Goal: Information Seeking & Learning: Learn about a topic

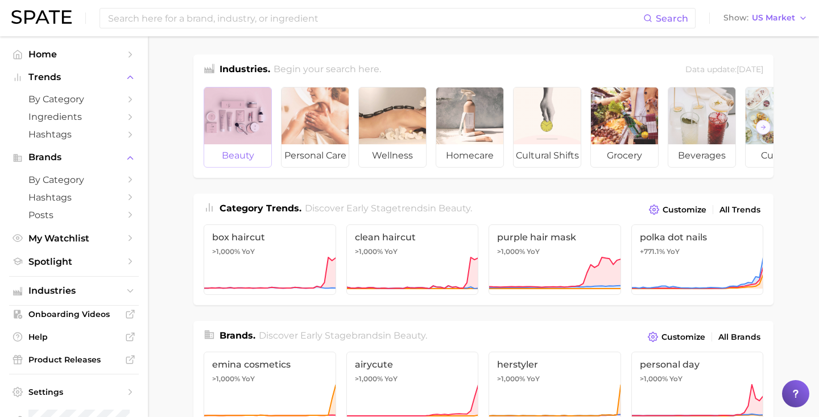
click at [237, 102] on div at bounding box center [237, 116] width 67 height 57
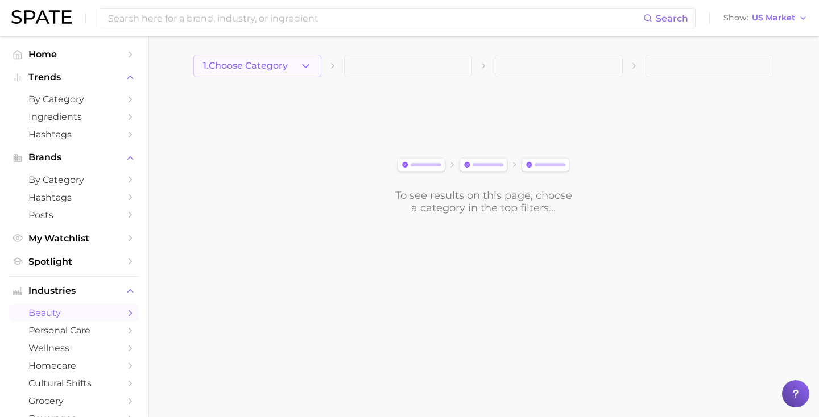
click at [246, 67] on span "1. Choose Category" at bounding box center [245, 66] width 85 height 10
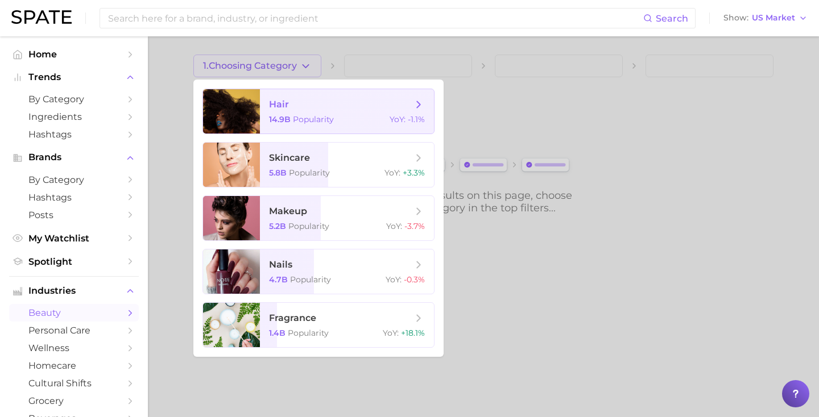
click at [256, 104] on div at bounding box center [231, 111] width 57 height 44
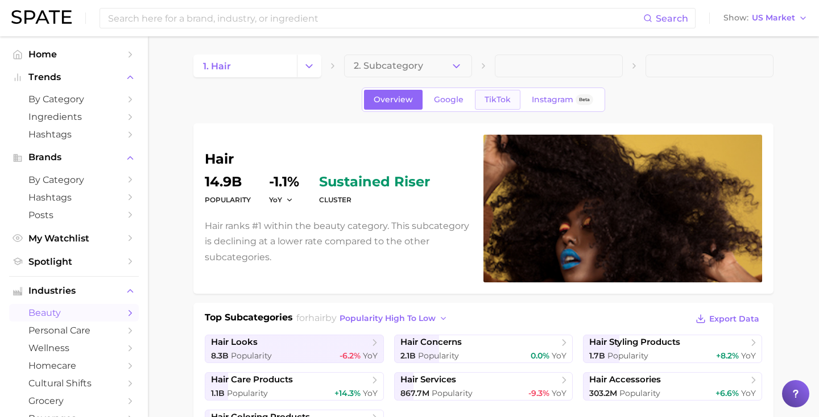
click at [504, 96] on span "TikTok" at bounding box center [498, 100] width 26 height 10
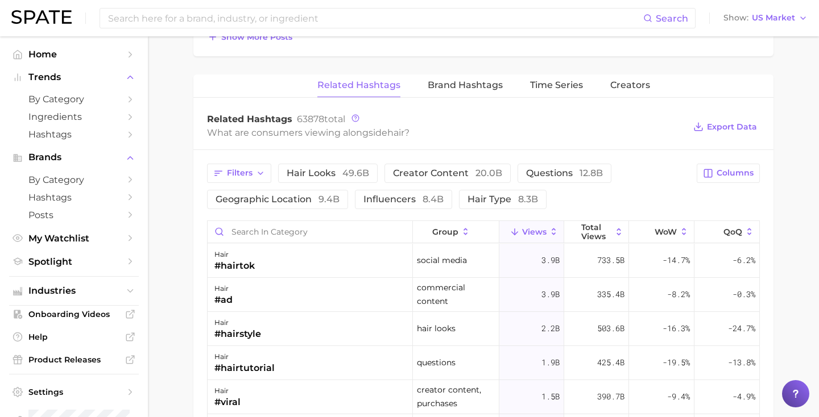
scroll to position [813, 0]
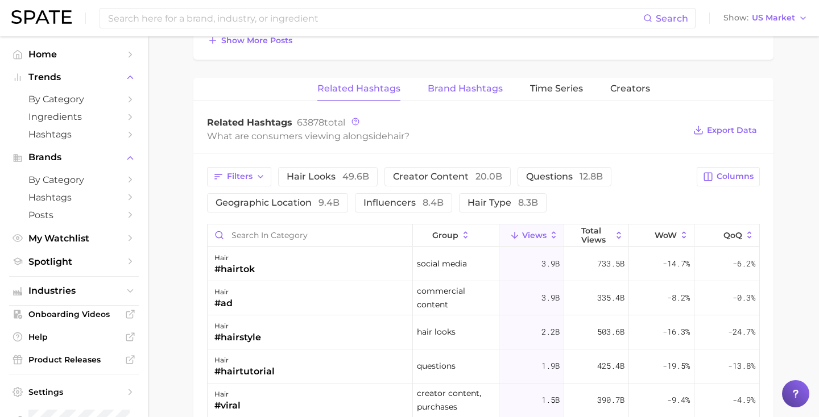
click at [448, 89] on span "Brand Hashtags" at bounding box center [465, 89] width 75 height 10
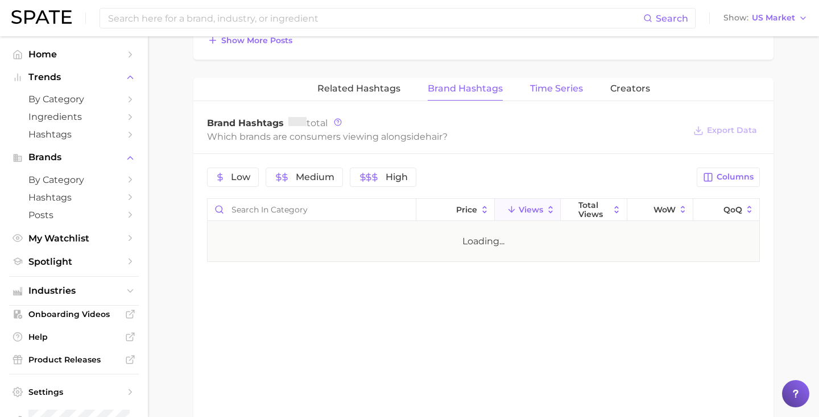
click at [534, 90] on span "Time Series" at bounding box center [556, 89] width 53 height 10
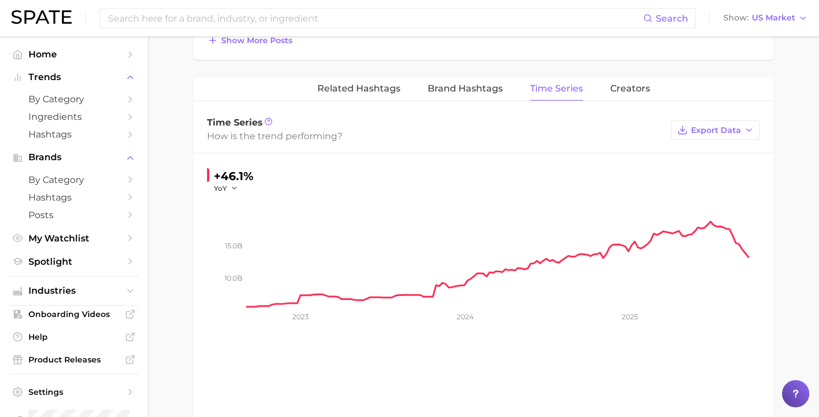
click at [648, 92] on div "Related Hashtags Brand Hashtags Time Series Creators" at bounding box center [483, 89] width 580 height 23
click at [637, 92] on span "Creators" at bounding box center [630, 89] width 40 height 10
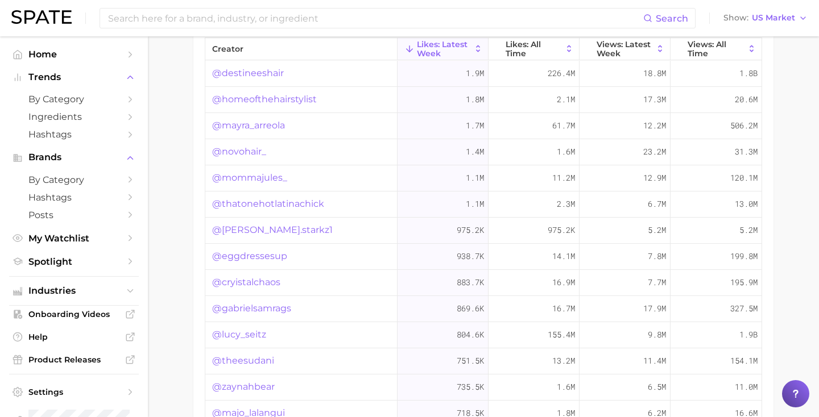
scroll to position [941, 0]
click at [540, 47] on span "Likes: All Time" at bounding box center [534, 48] width 56 height 18
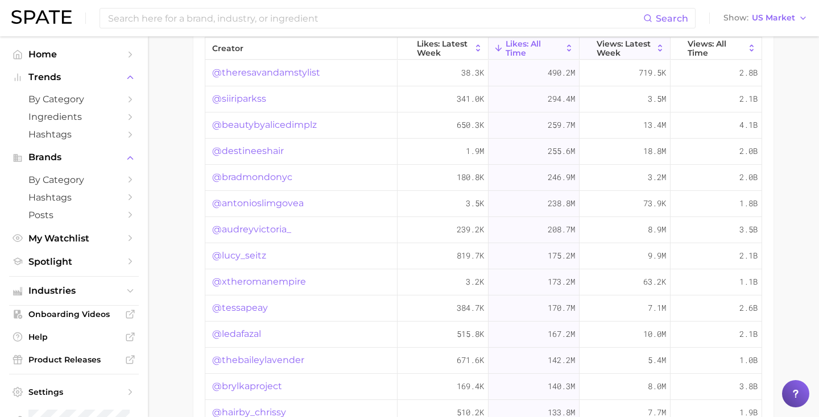
click at [630, 44] on span "Views: Latest Week" at bounding box center [625, 48] width 56 height 18
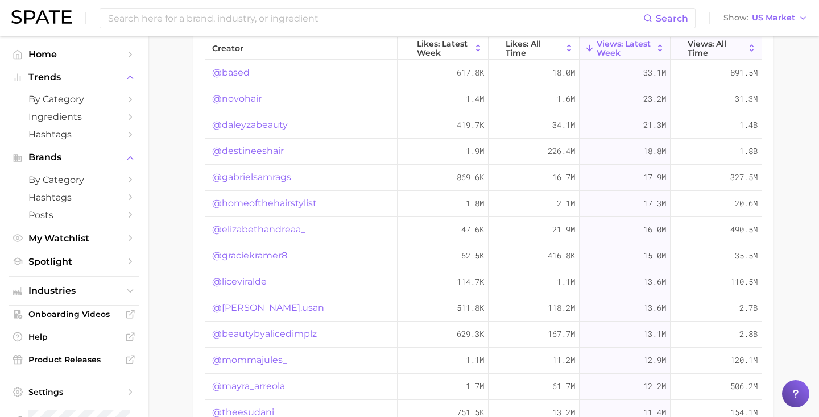
click at [717, 49] on span "Views: All Time" at bounding box center [716, 48] width 57 height 18
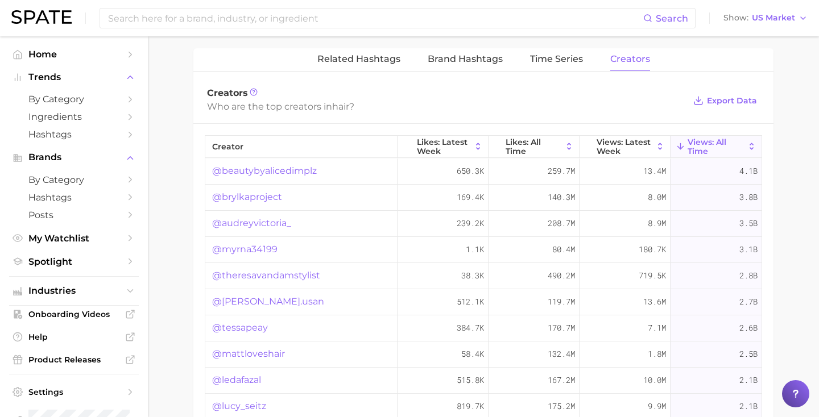
scroll to position [829, 0]
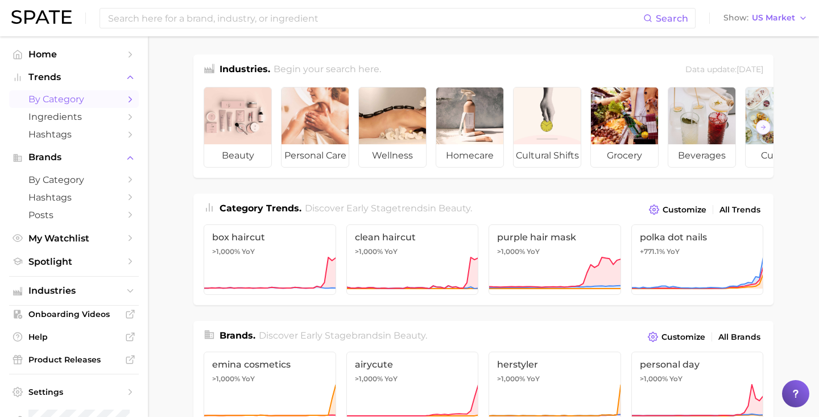
click at [42, 93] on link "by Category" at bounding box center [74, 99] width 130 height 18
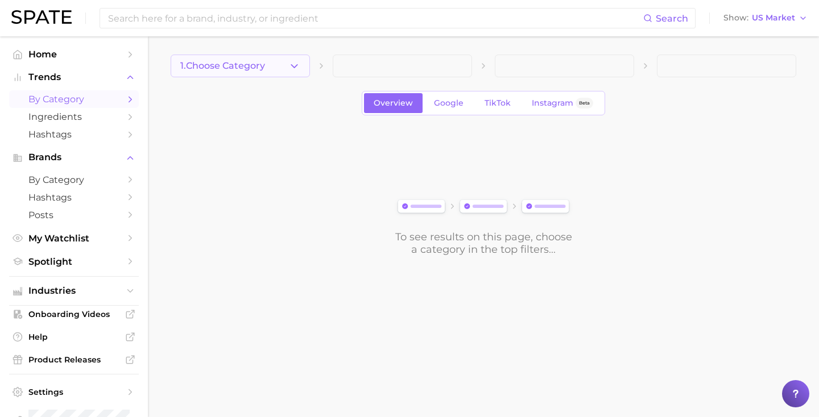
click at [271, 63] on button "1. Choose Category" at bounding box center [240, 66] width 139 height 23
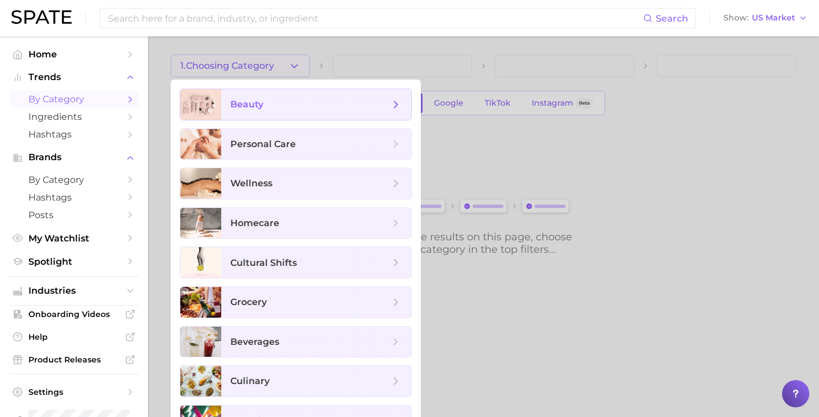
click at [263, 109] on span "beauty" at bounding box center [309, 104] width 159 height 13
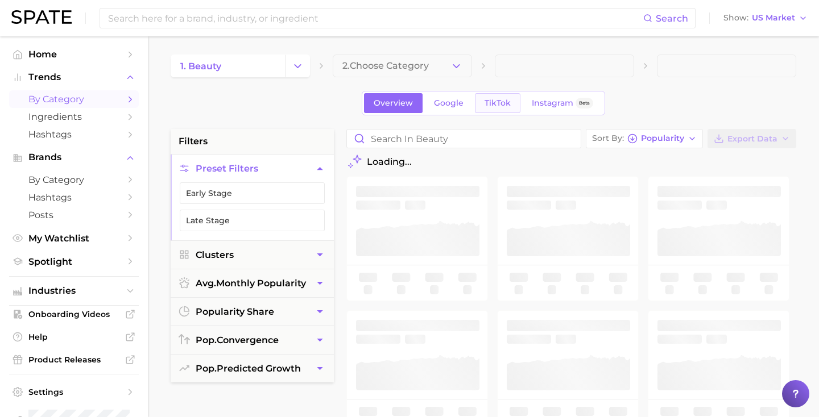
click at [485, 107] on span "TikTok" at bounding box center [498, 103] width 26 height 10
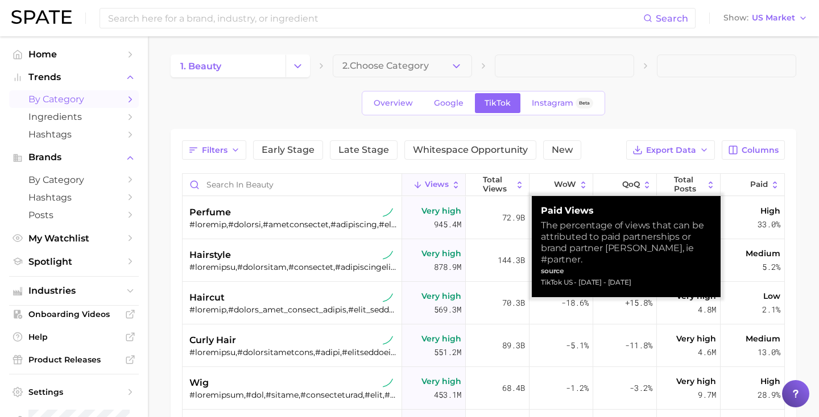
drag, startPoint x: 543, startPoint y: 212, endPoint x: 680, endPoint y: 274, distance: 150.4
click at [680, 274] on div "Paid Views The percentage of views that can be attributed to paid partnerships …" at bounding box center [626, 246] width 171 height 83
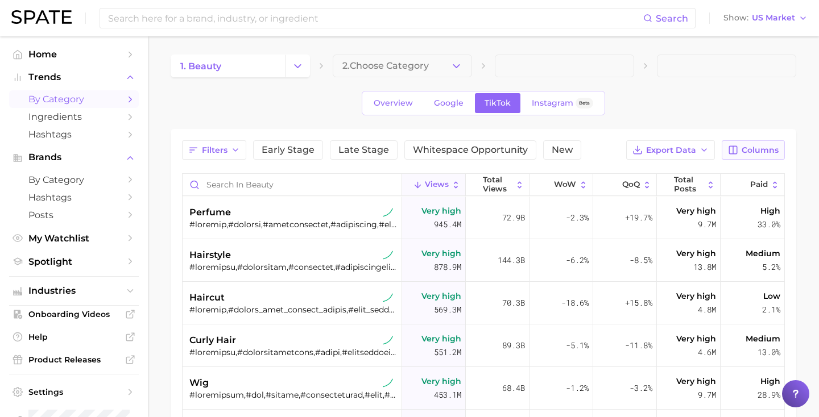
click at [745, 151] on span "Columns" at bounding box center [760, 151] width 37 height 10
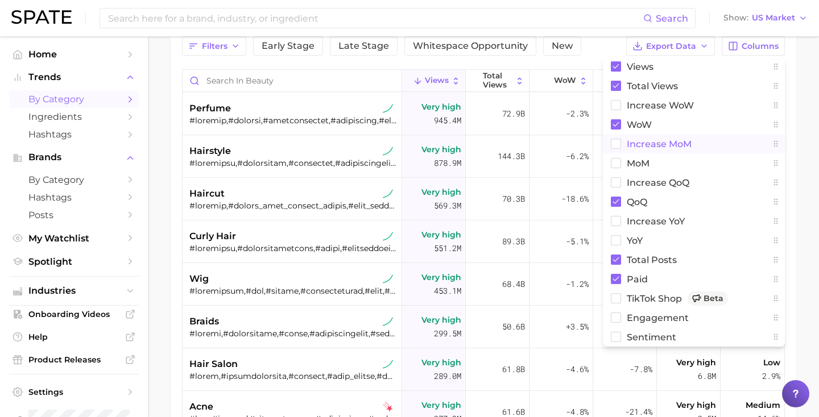
scroll to position [105, 0]
click at [661, 297] on span "TikTok Shop Beta" at bounding box center [677, 298] width 101 height 14
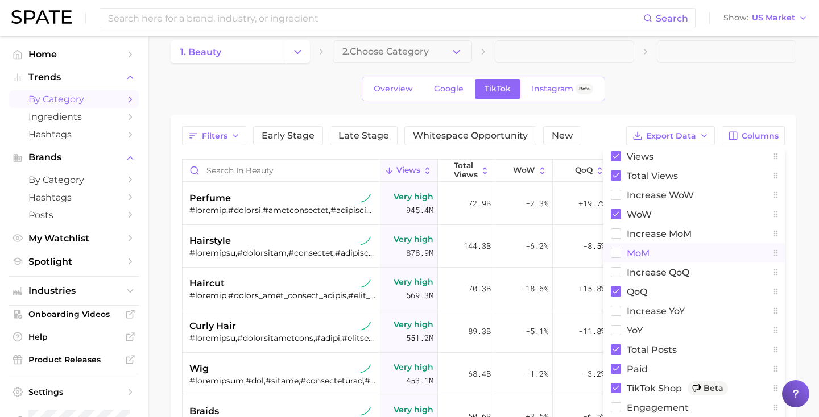
scroll to position [0, 0]
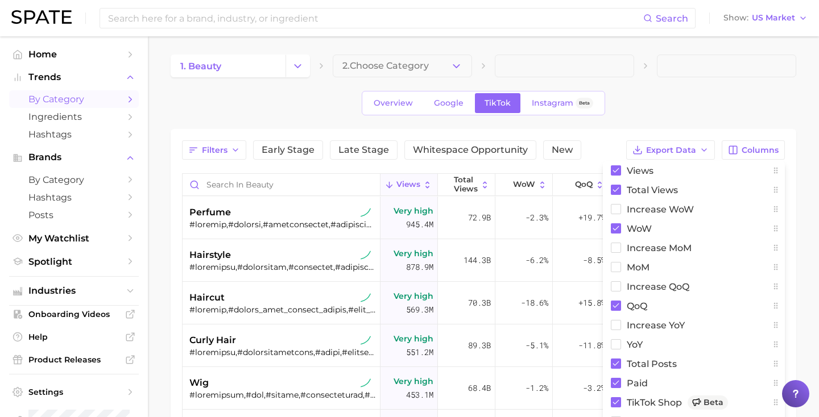
click at [757, 110] on div "Overview Google TikTok Instagram Beta" at bounding box center [484, 103] width 626 height 24
